Goal: Obtain resource: Obtain resource

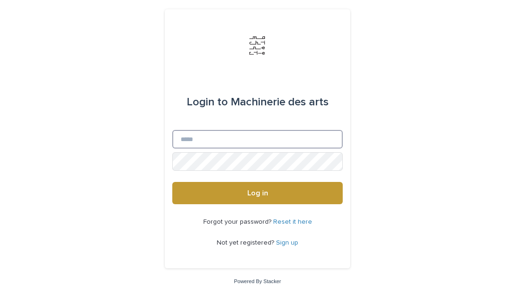
type input "**********"
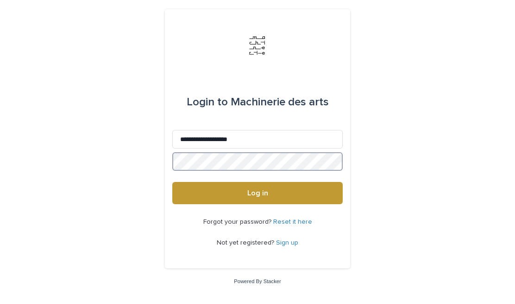
click at [258, 193] on button "Log in" at bounding box center [257, 193] width 171 height 22
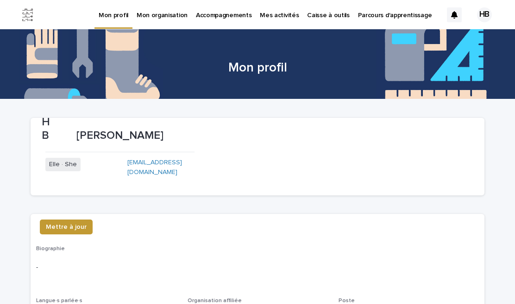
click at [311, 16] on p "Caisse à outils" at bounding box center [328, 9] width 42 height 19
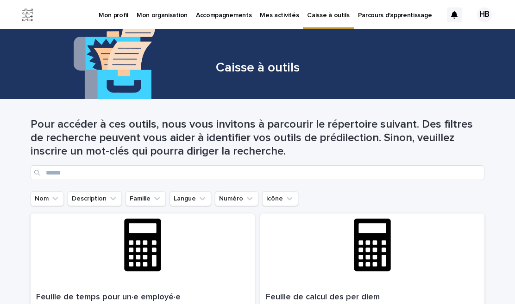
scroll to position [26, 0]
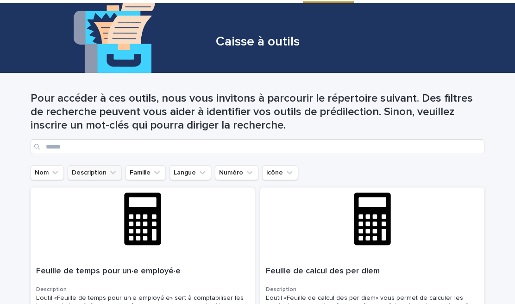
click at [106, 167] on button "Description" at bounding box center [95, 172] width 54 height 15
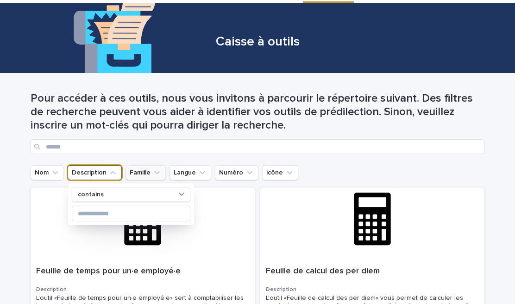
click at [144, 175] on button "Famille" at bounding box center [146, 172] width 40 height 15
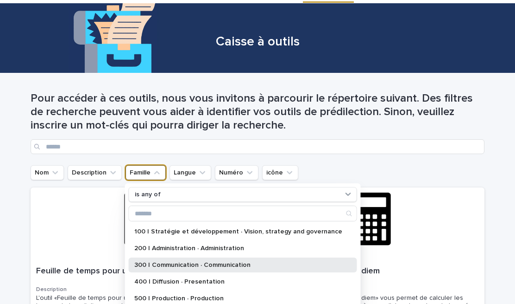
click at [165, 260] on div "300 | Communication · Communication" at bounding box center [243, 264] width 228 height 15
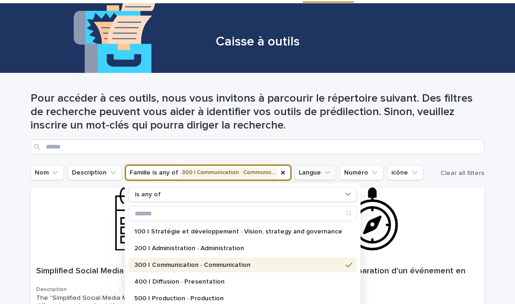
click at [323, 168] on icon "Langue" at bounding box center [327, 172] width 9 height 9
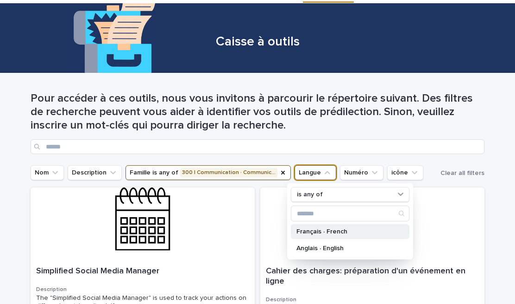
click at [327, 230] on p "Français · French" at bounding box center [346, 231] width 98 height 6
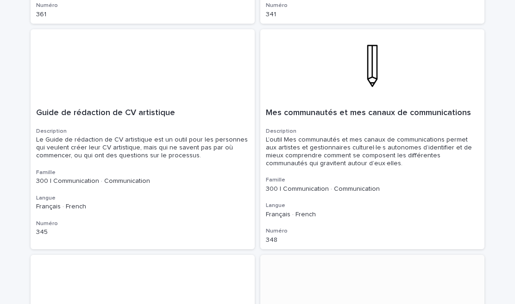
scroll to position [3059, 0]
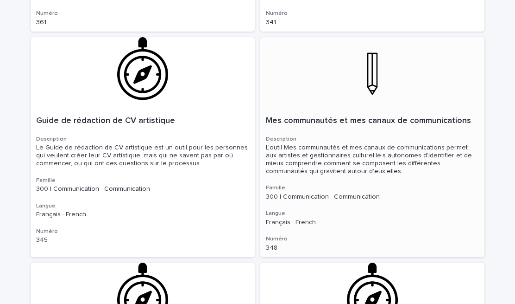
click at [294, 116] on p "Mes communautés et mes canaux de communications" at bounding box center [372, 121] width 213 height 10
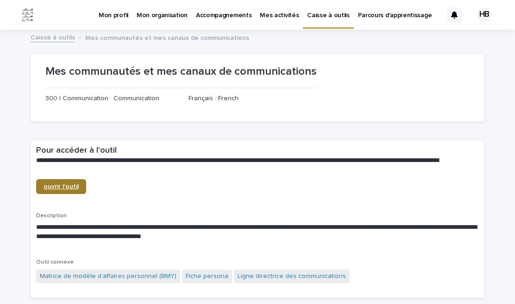
click at [72, 183] on span "ouvrir l'outil" at bounding box center [61, 186] width 35 height 6
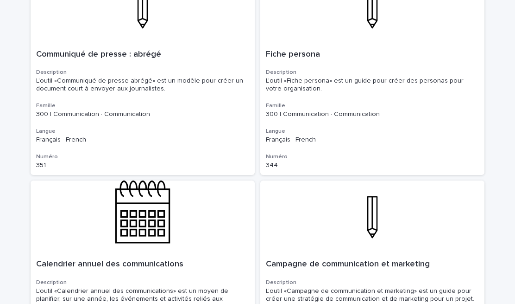
scroll to position [701, 0]
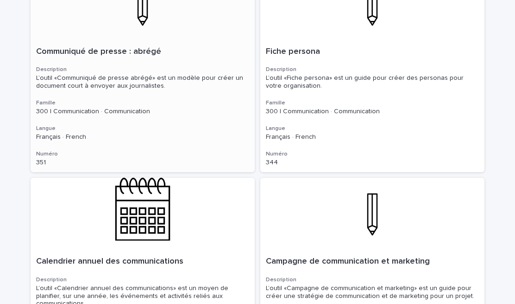
click at [89, 50] on p "Communiqué de presse : abrégé" at bounding box center [142, 52] width 213 height 10
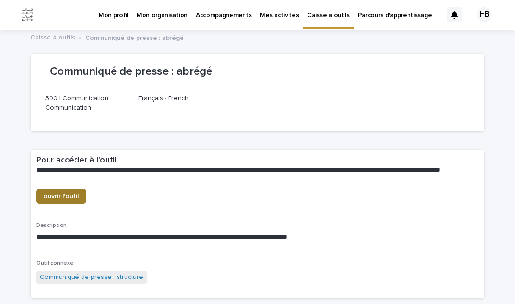
click at [68, 193] on span "ouvrir l'outil" at bounding box center [61, 196] width 35 height 6
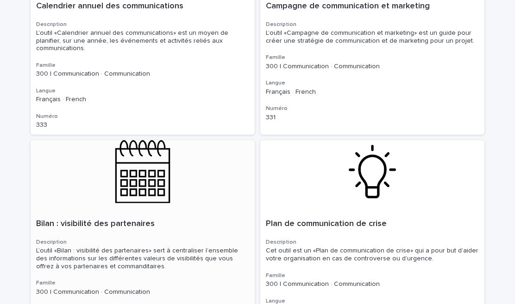
scroll to position [966, 0]
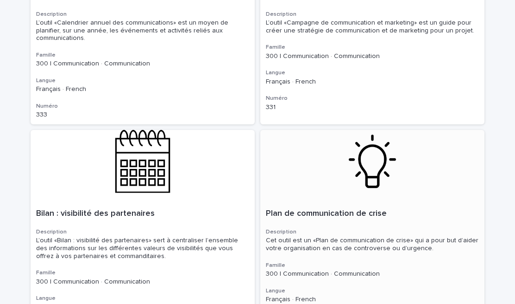
click at [273, 236] on div "Cet outil est un «Plan de communication de crise» qui a pour but d’aider votre …" at bounding box center [372, 244] width 213 height 16
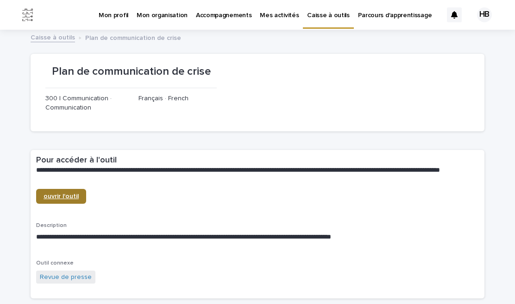
click at [60, 193] on span "ouvrir l'outil" at bounding box center [61, 196] width 35 height 6
